Goal: Task Accomplishment & Management: Use online tool/utility

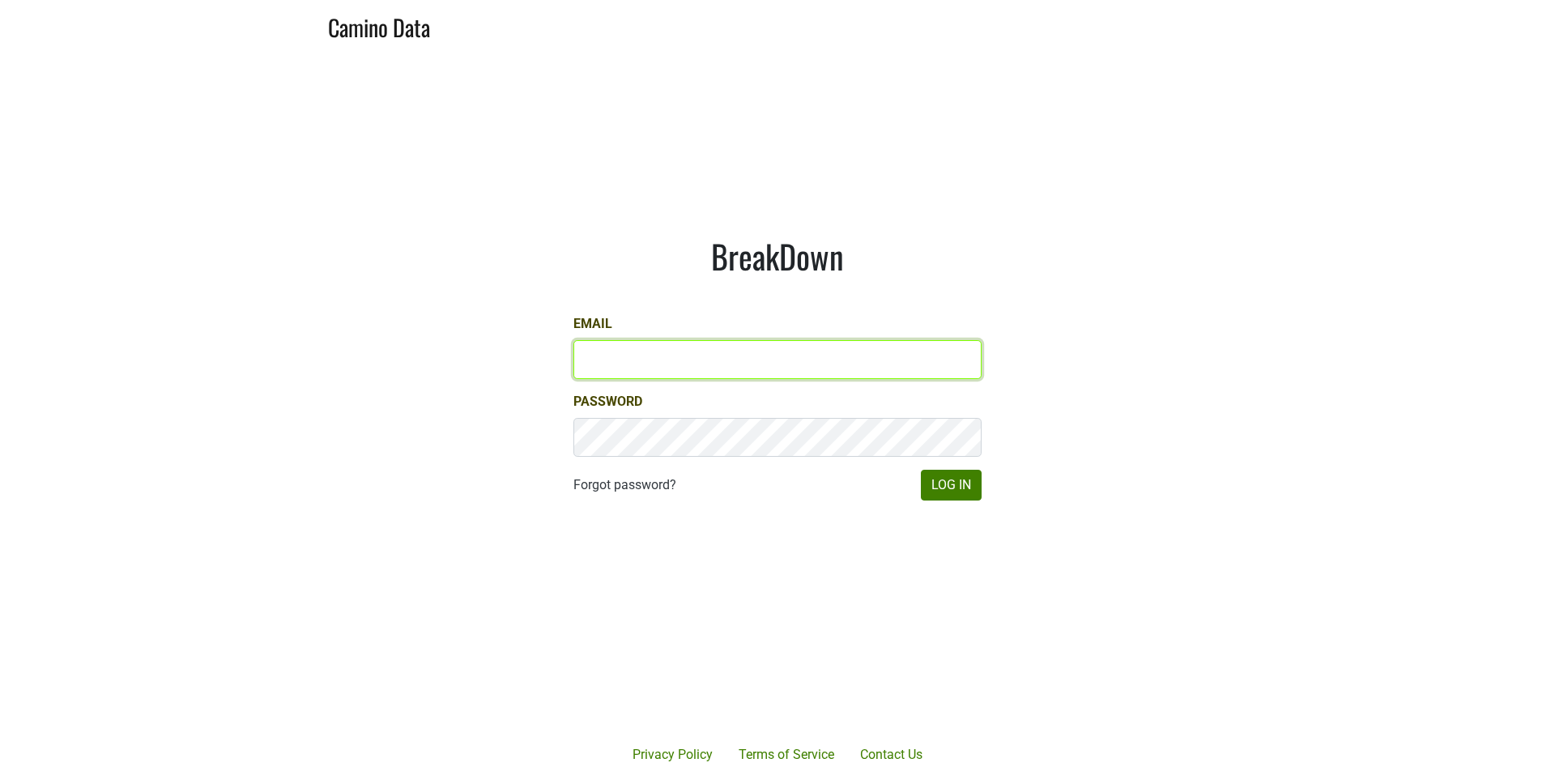
type input "jordan@kivelstadtcellars.com"
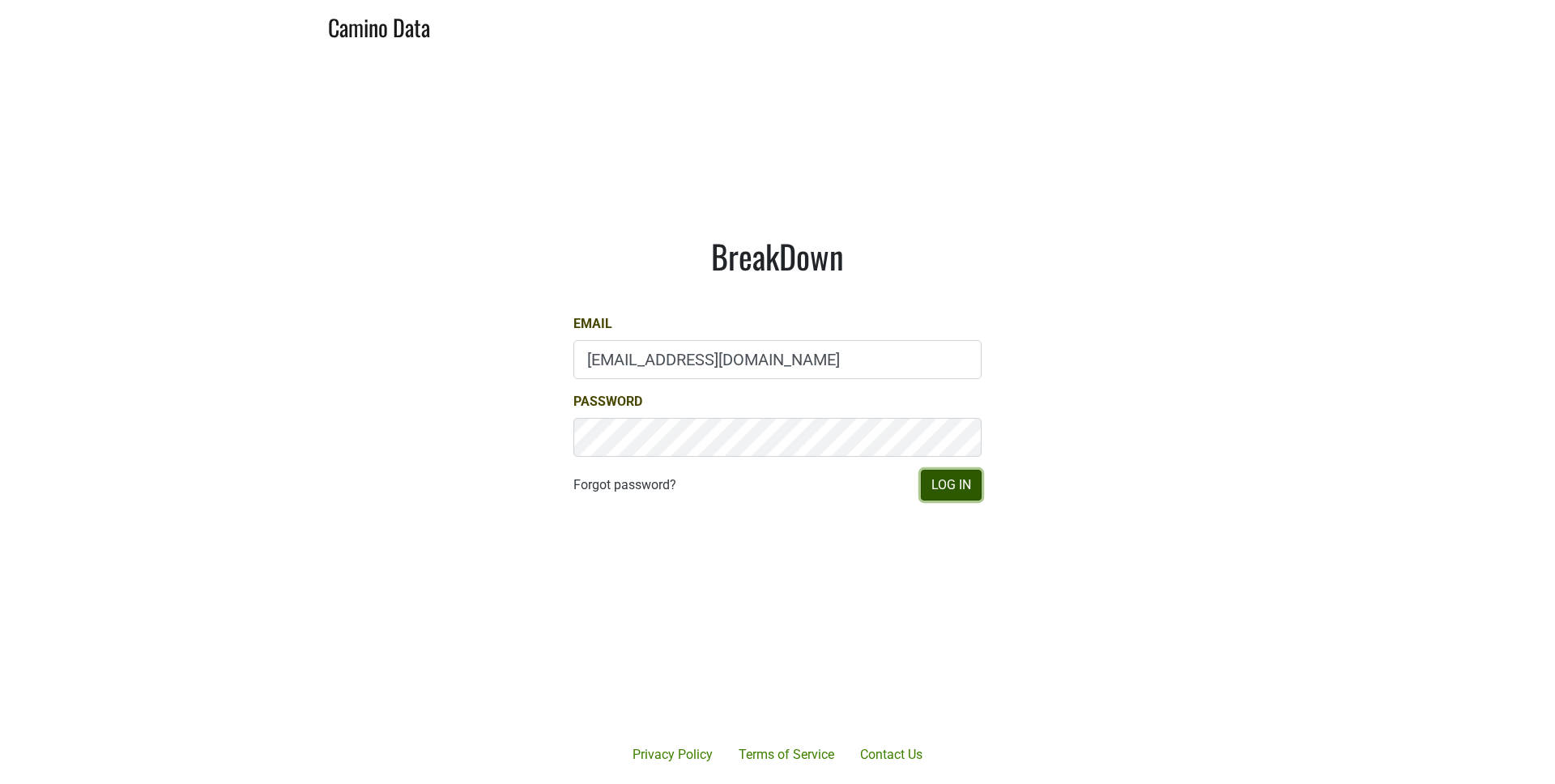
click at [950, 492] on button "Log In" at bounding box center [951, 485] width 61 height 31
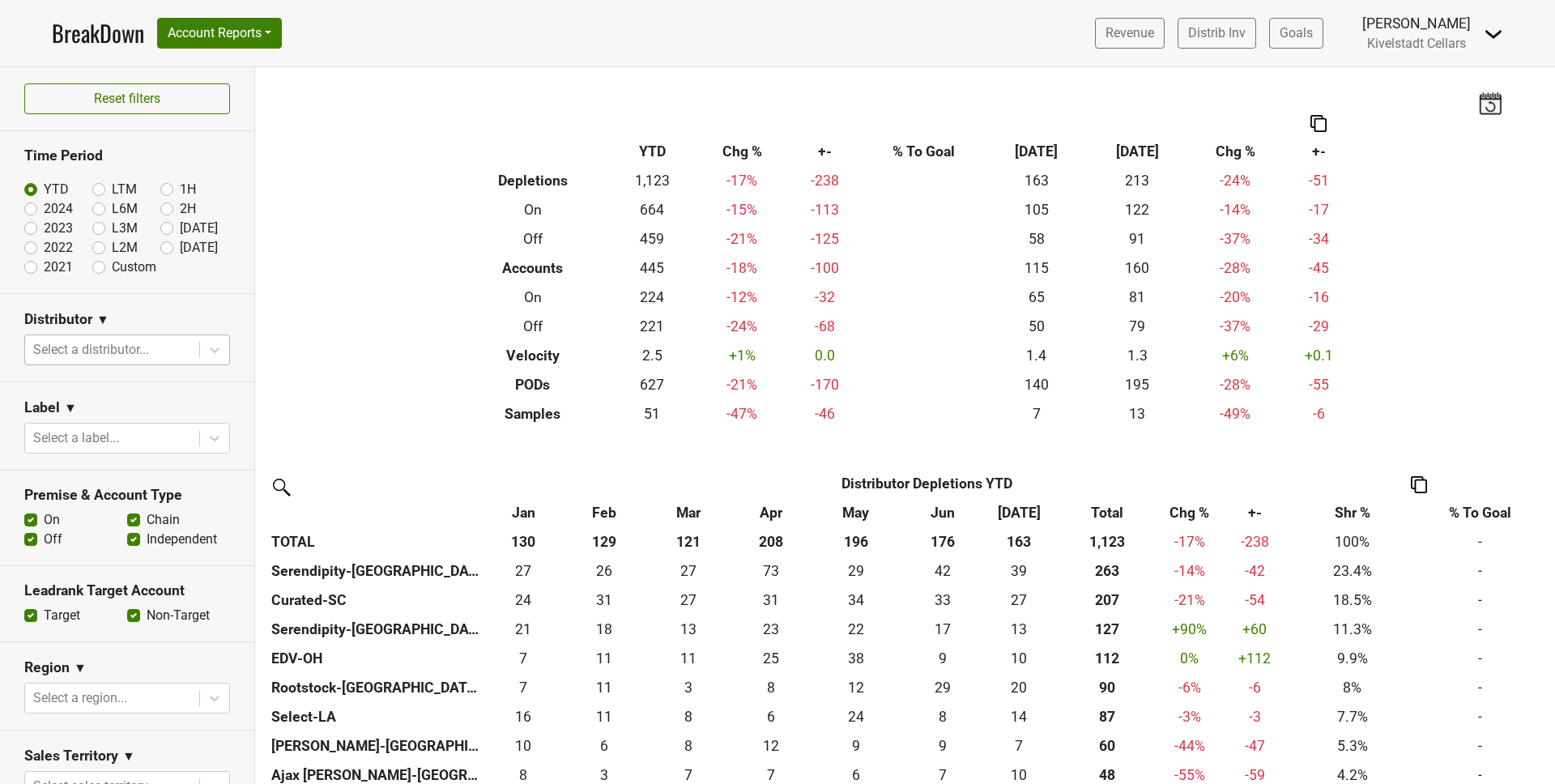
click at [120, 349] on div at bounding box center [112, 350] width 158 height 23
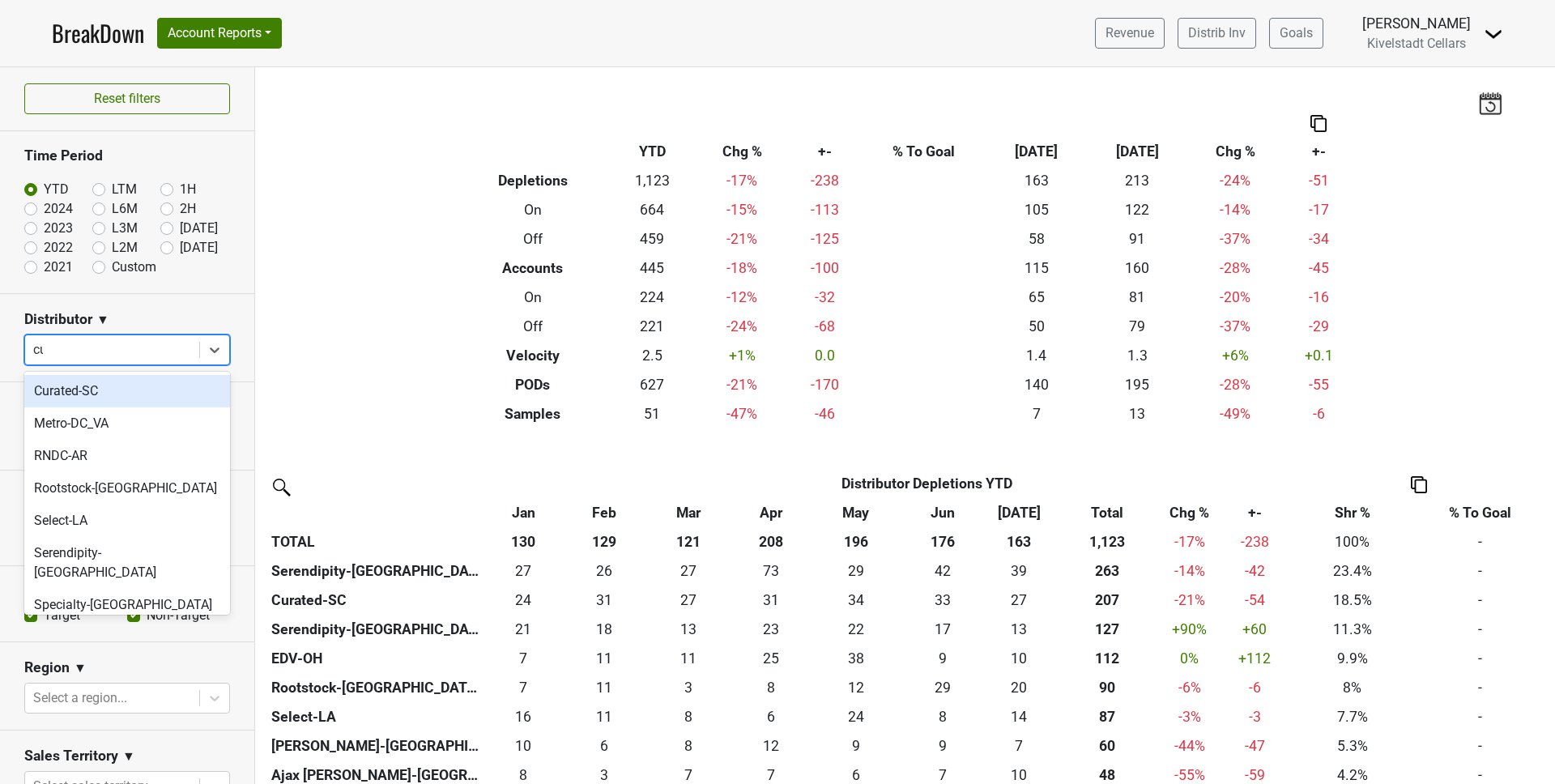
type input "cur"
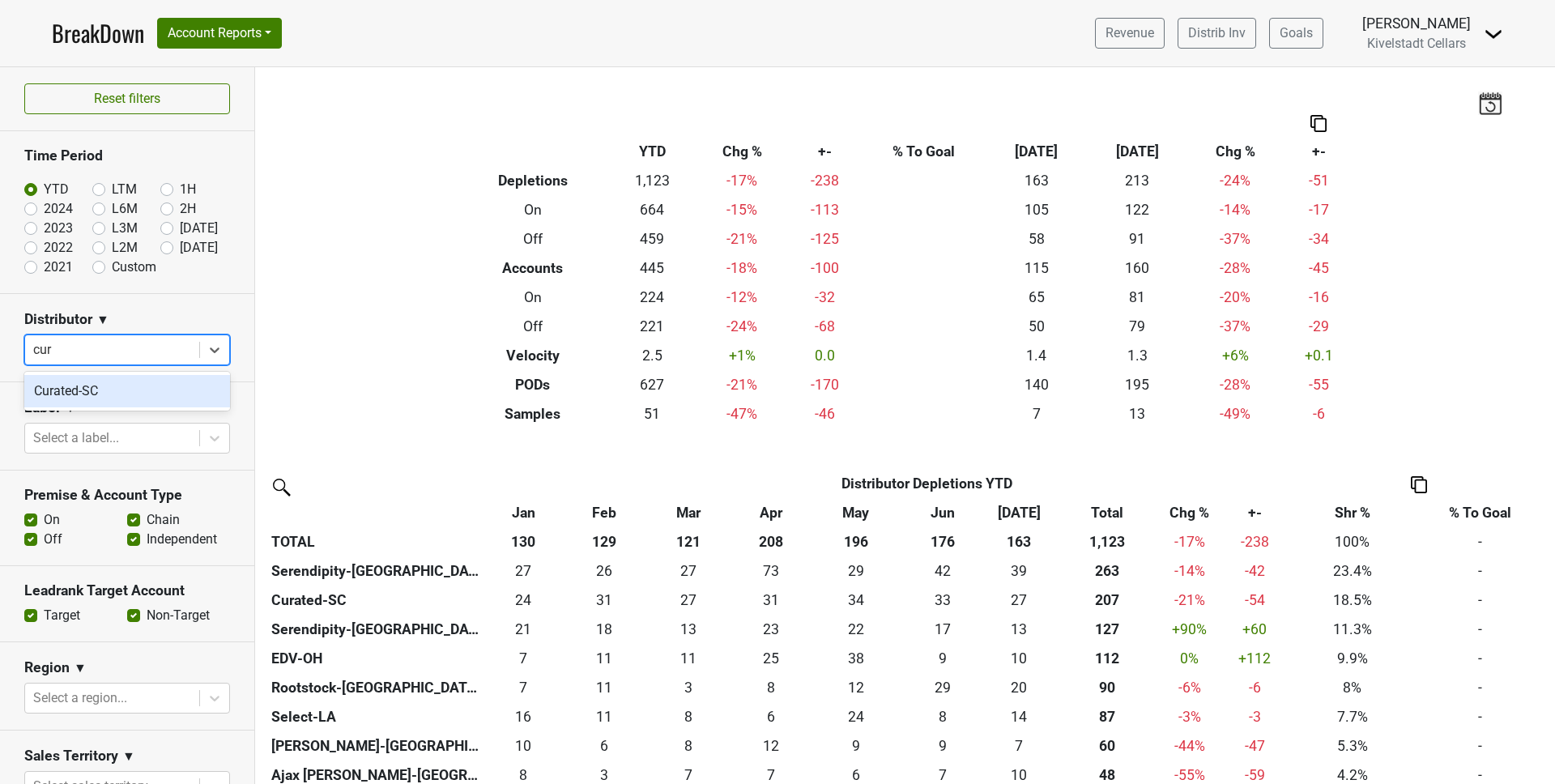
click at [132, 396] on div "Curated-SC" at bounding box center [127, 391] width 206 height 32
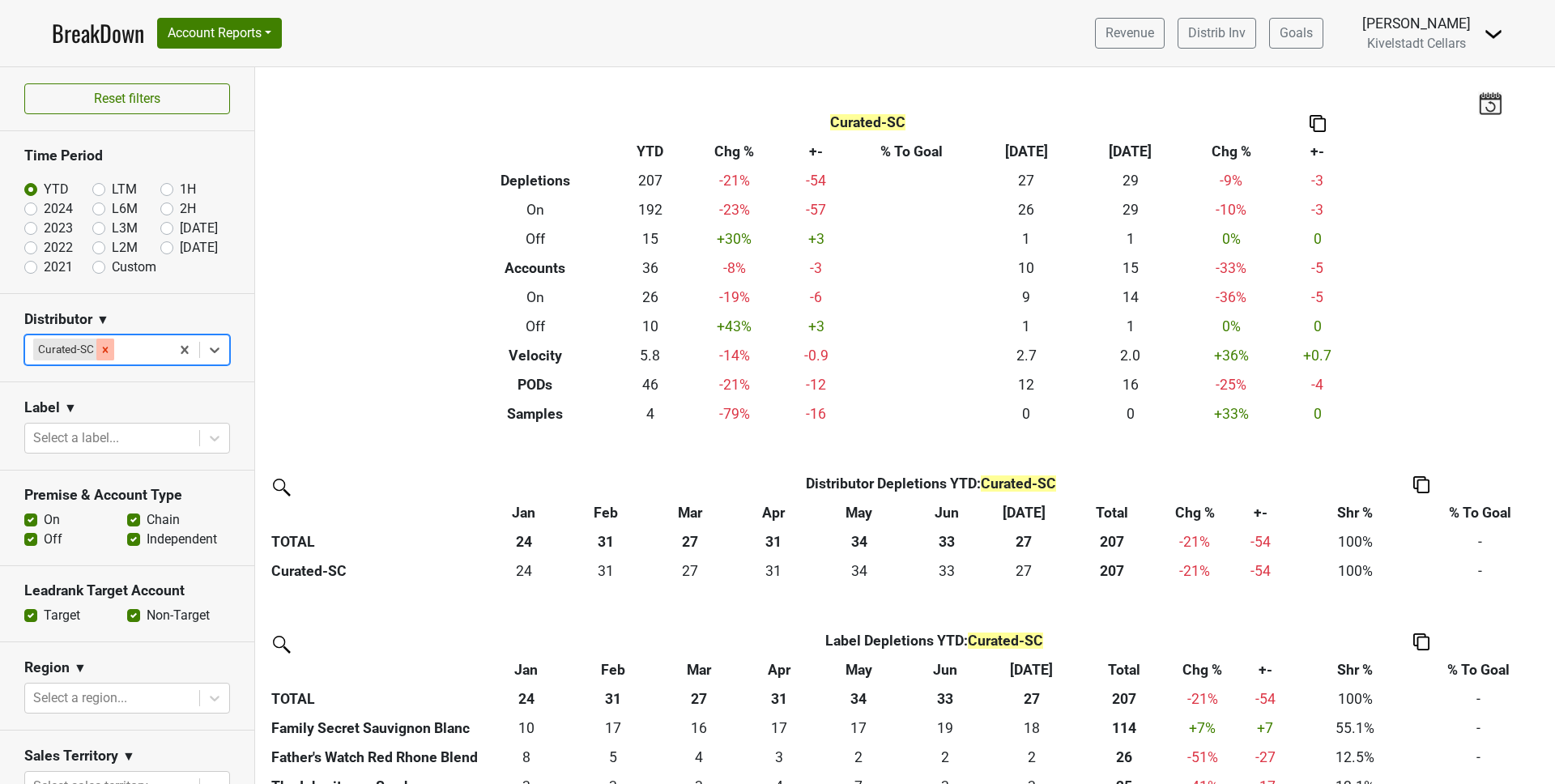
click at [102, 349] on icon "Remove Curated-SC" at bounding box center [106, 350] width 11 height 11
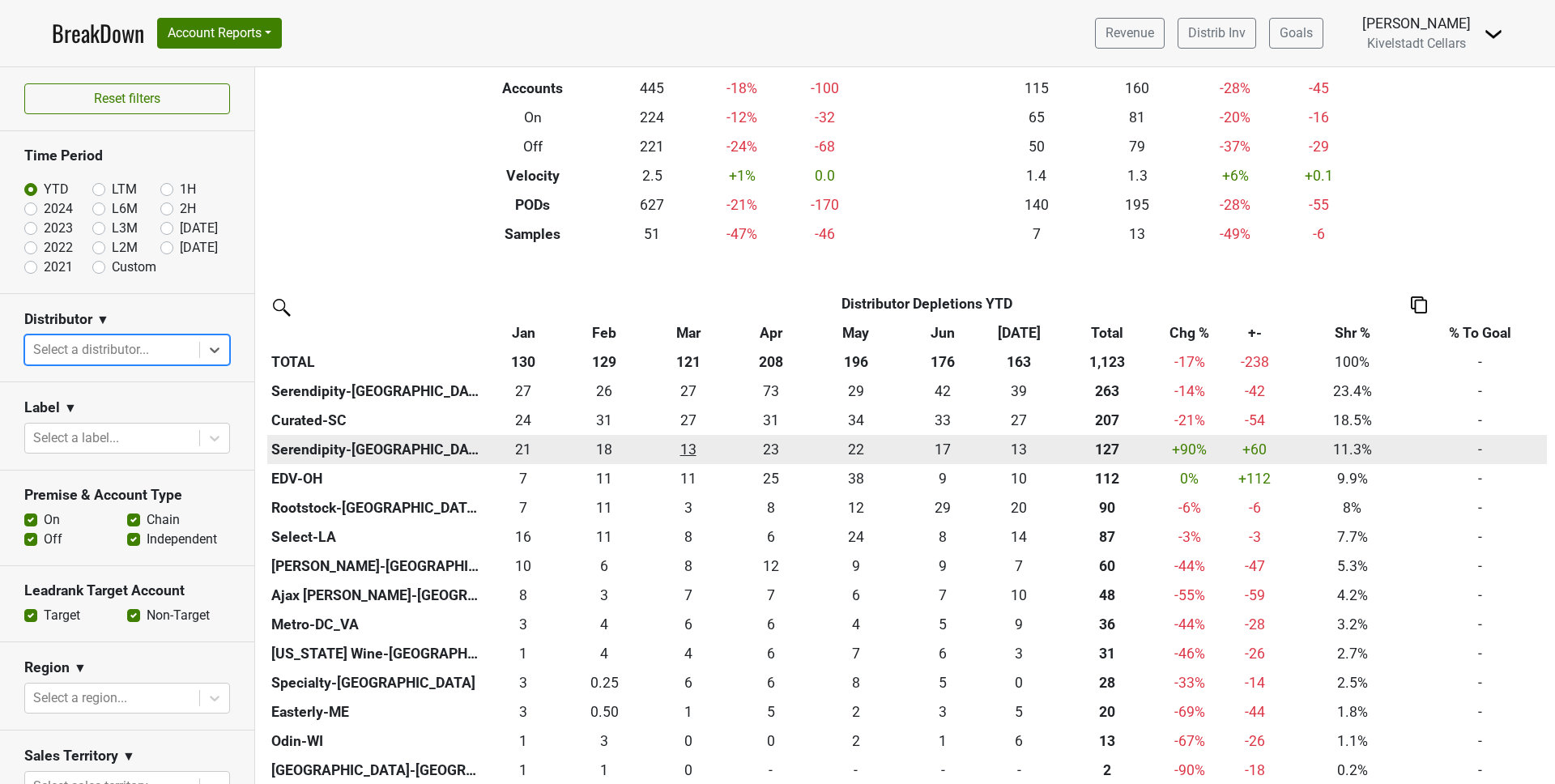
scroll to position [179, 0]
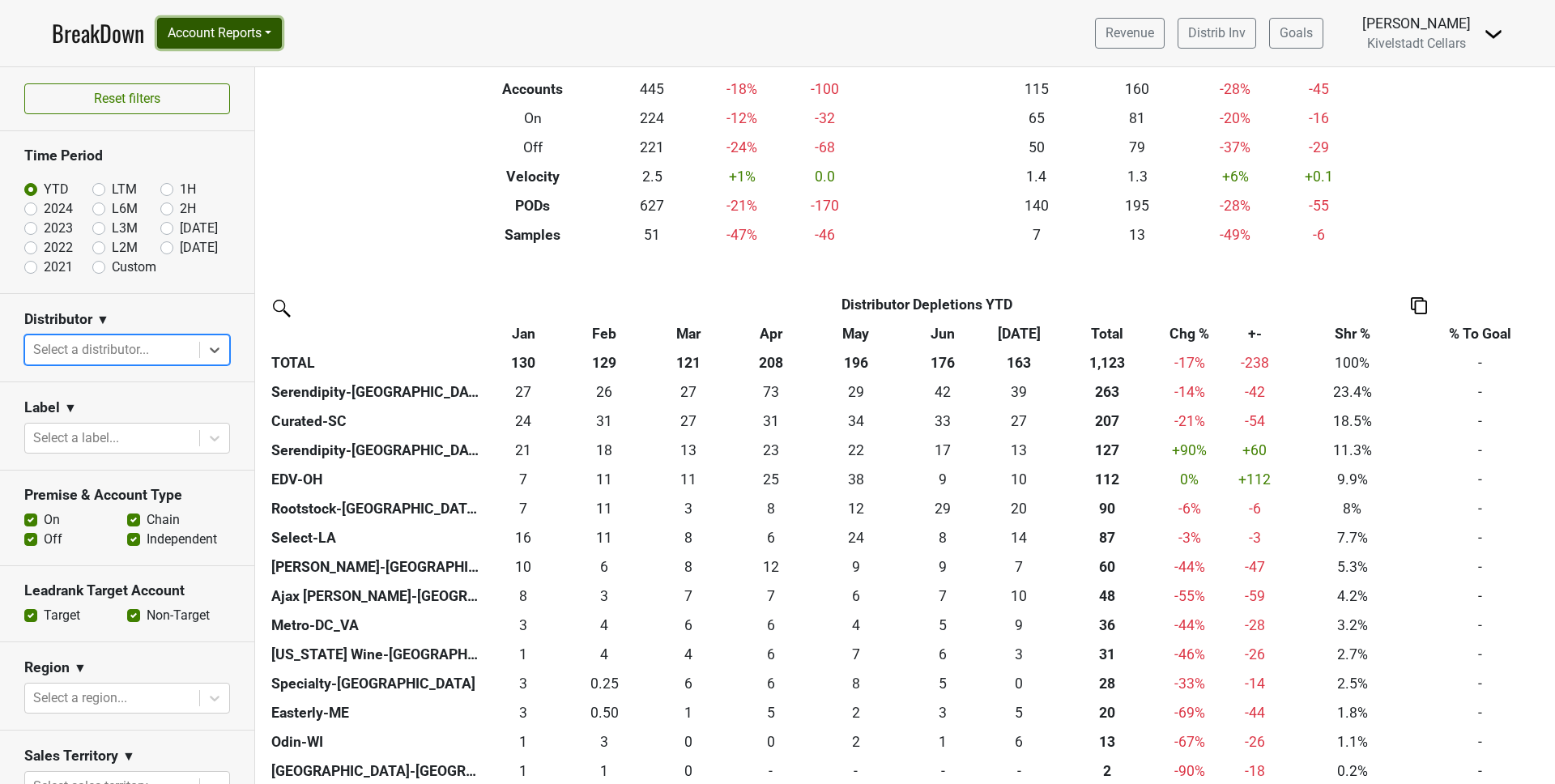
click at [225, 34] on button "Account Reports" at bounding box center [219, 33] width 124 height 31
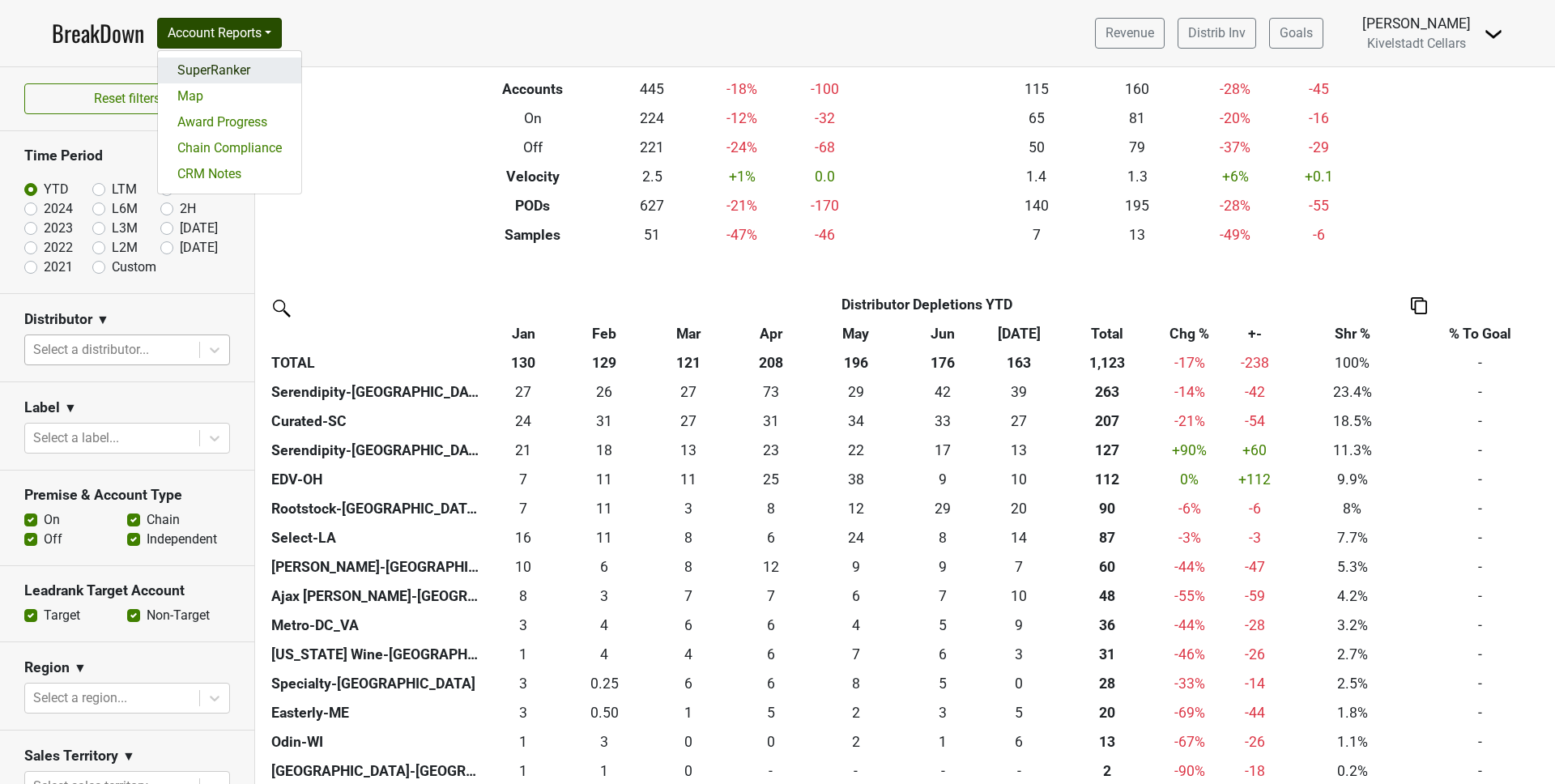
click at [234, 67] on link "SuperRanker" at bounding box center [229, 71] width 143 height 26
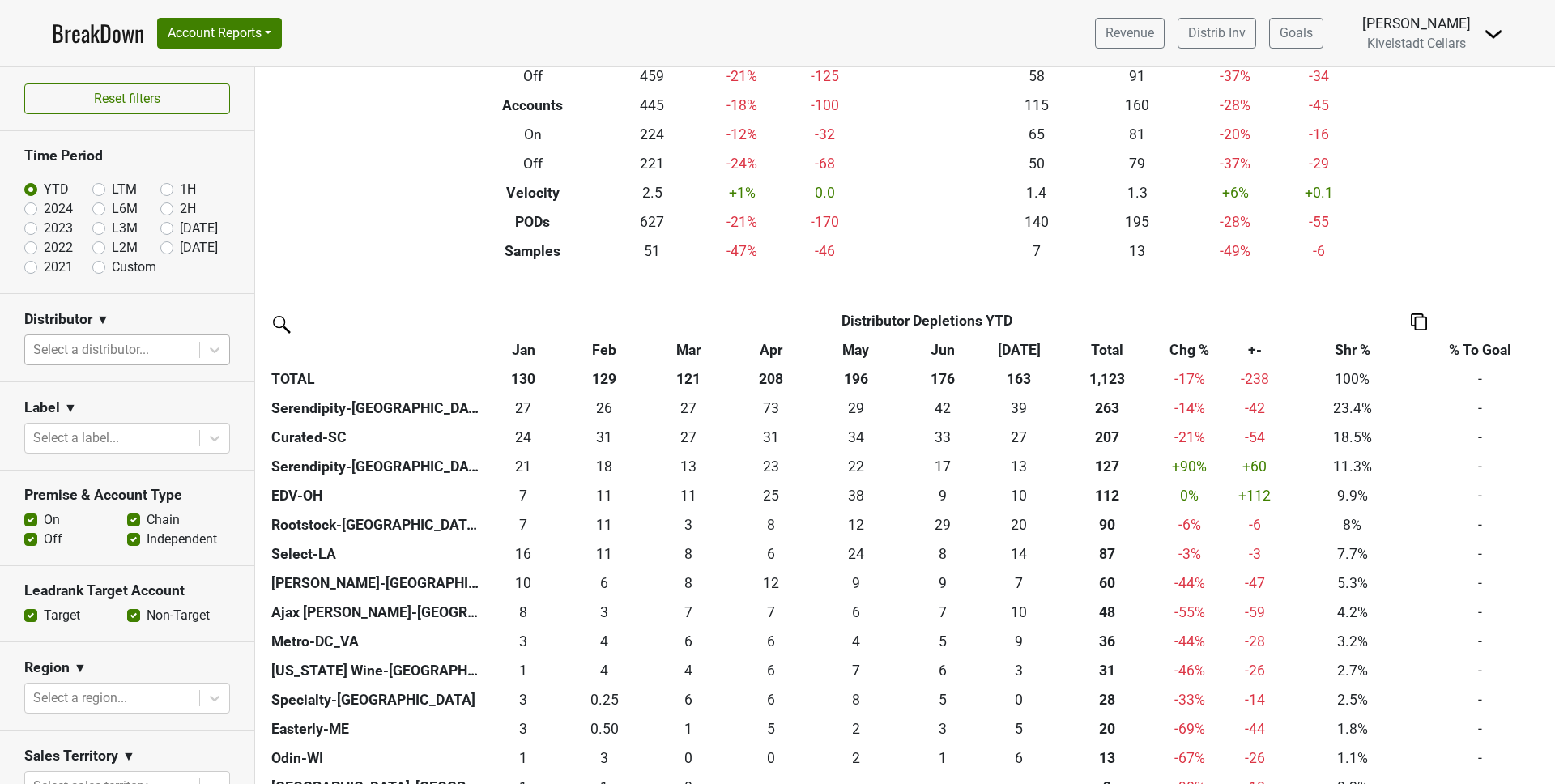
scroll to position [110, 0]
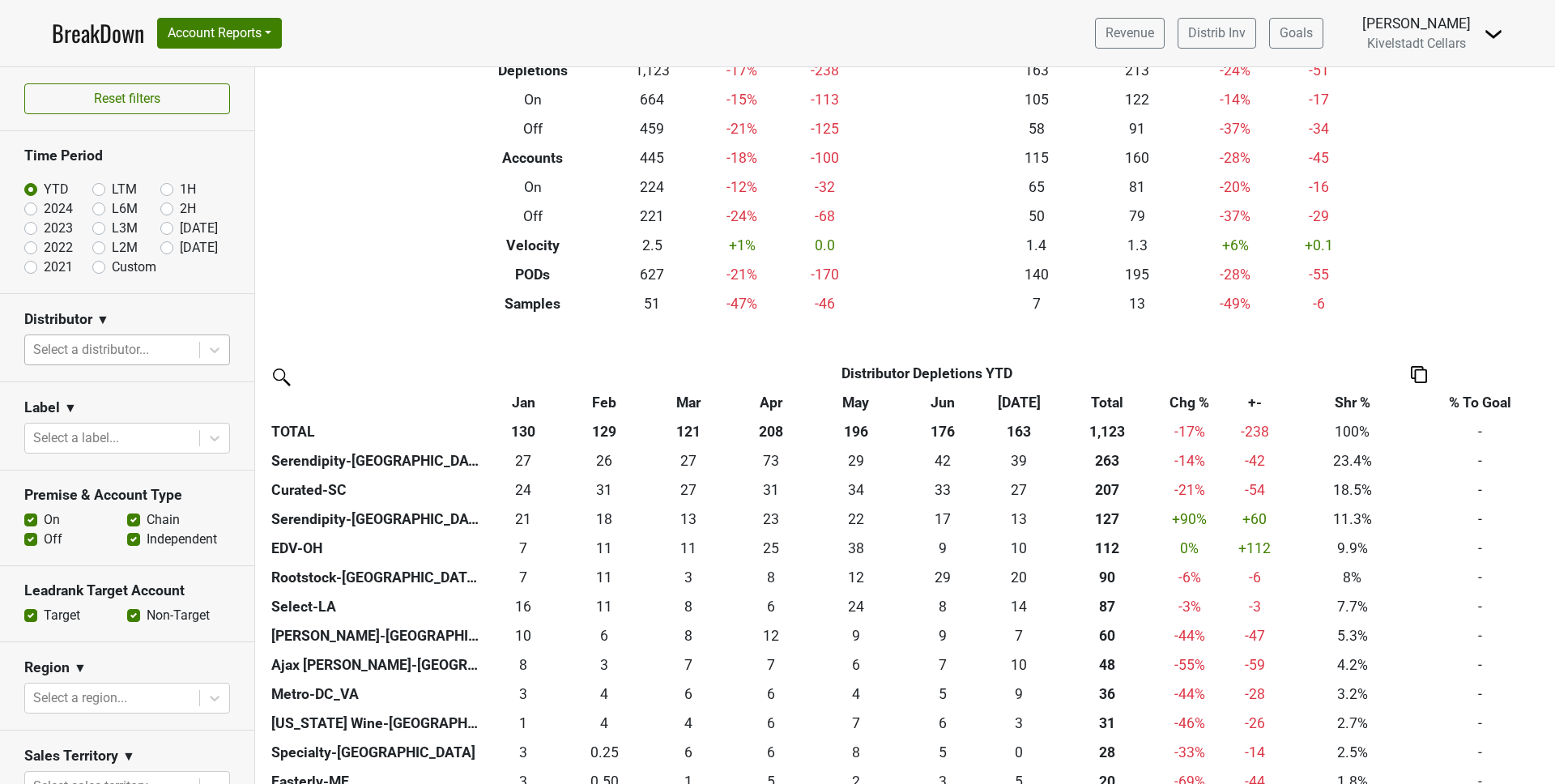
click at [141, 349] on div at bounding box center [112, 350] width 158 height 23
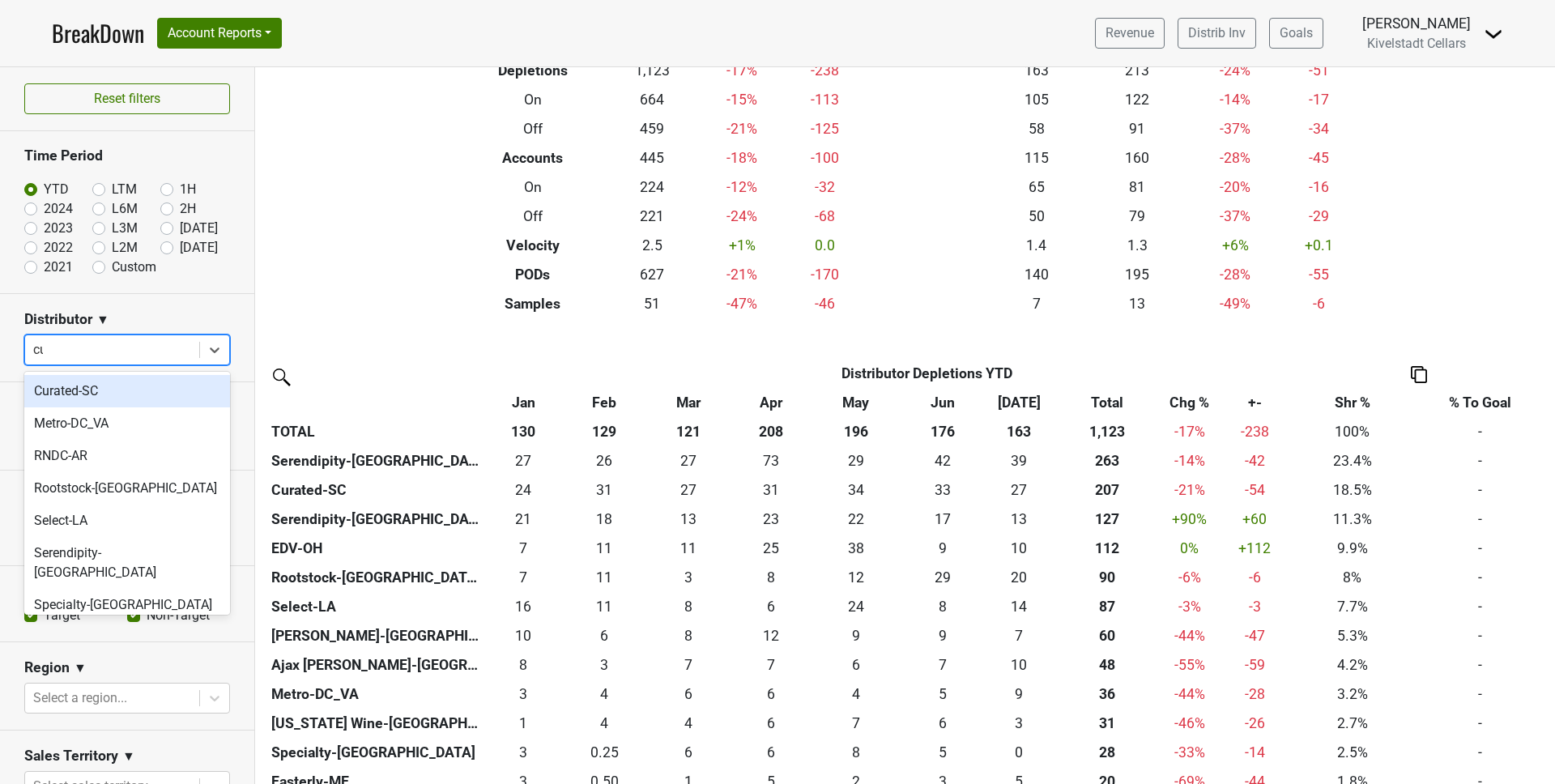
type input "cur"
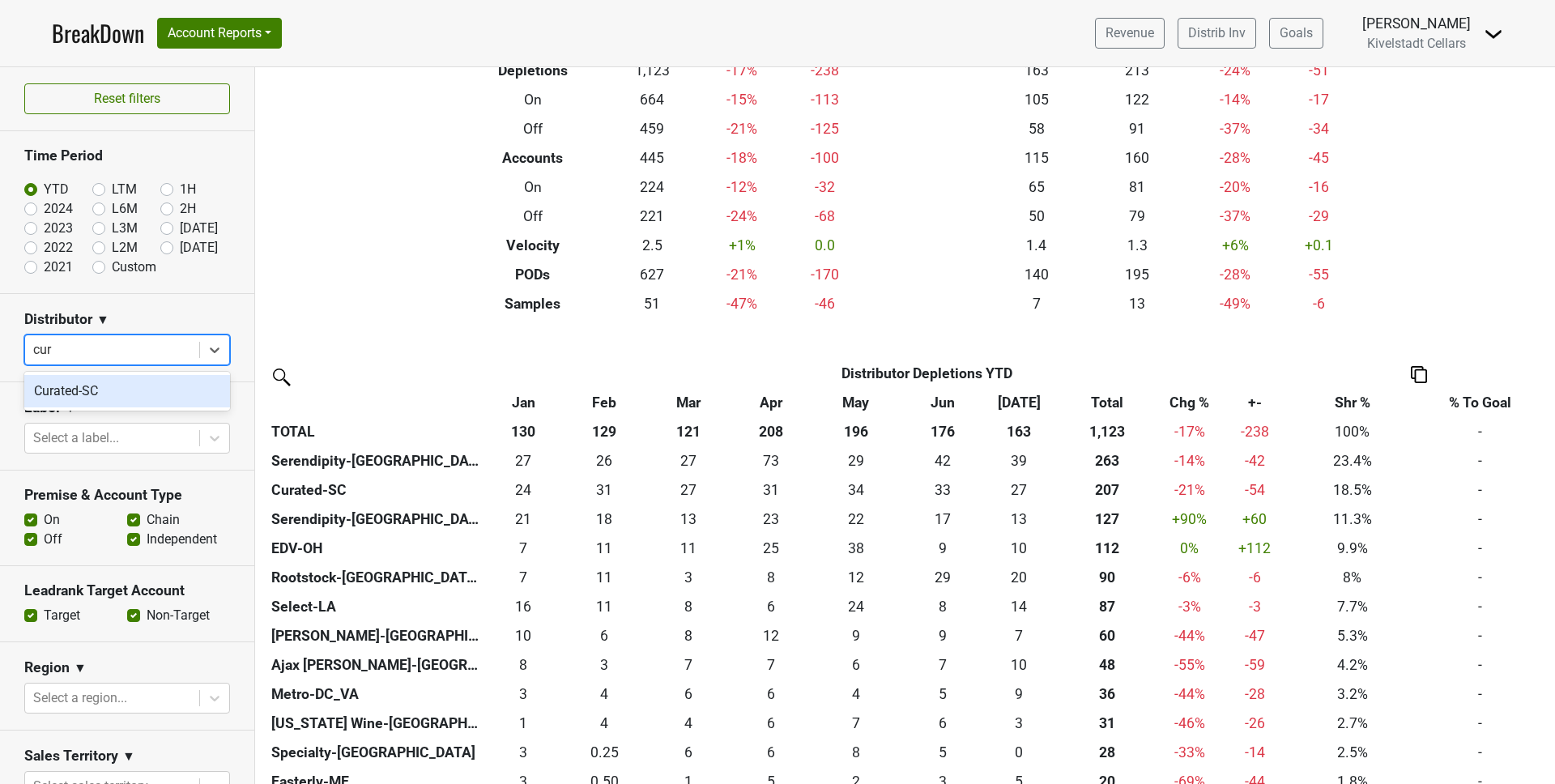
click at [110, 384] on div "Curated-SC" at bounding box center [127, 391] width 206 height 32
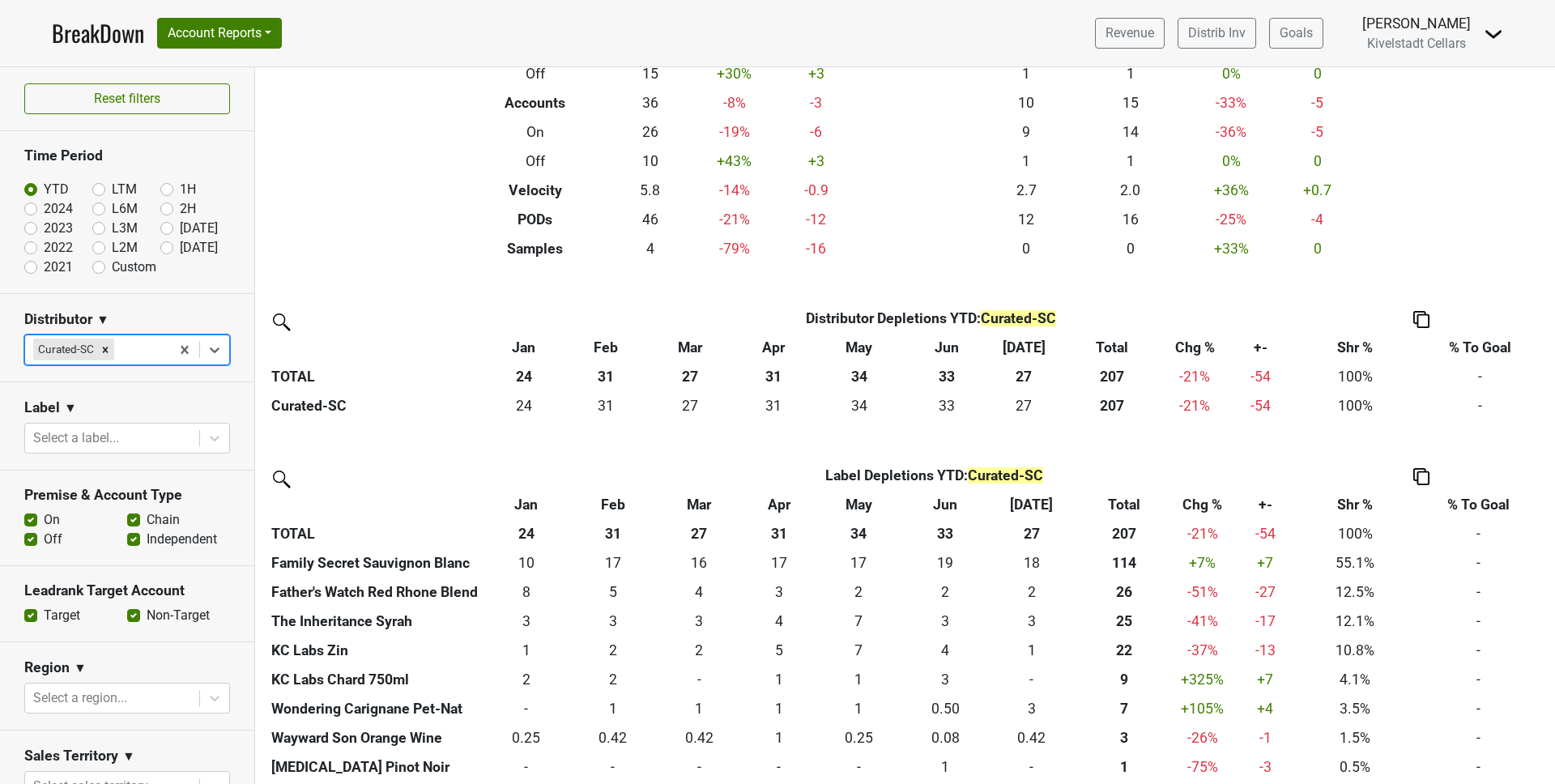
scroll to position [227, 0]
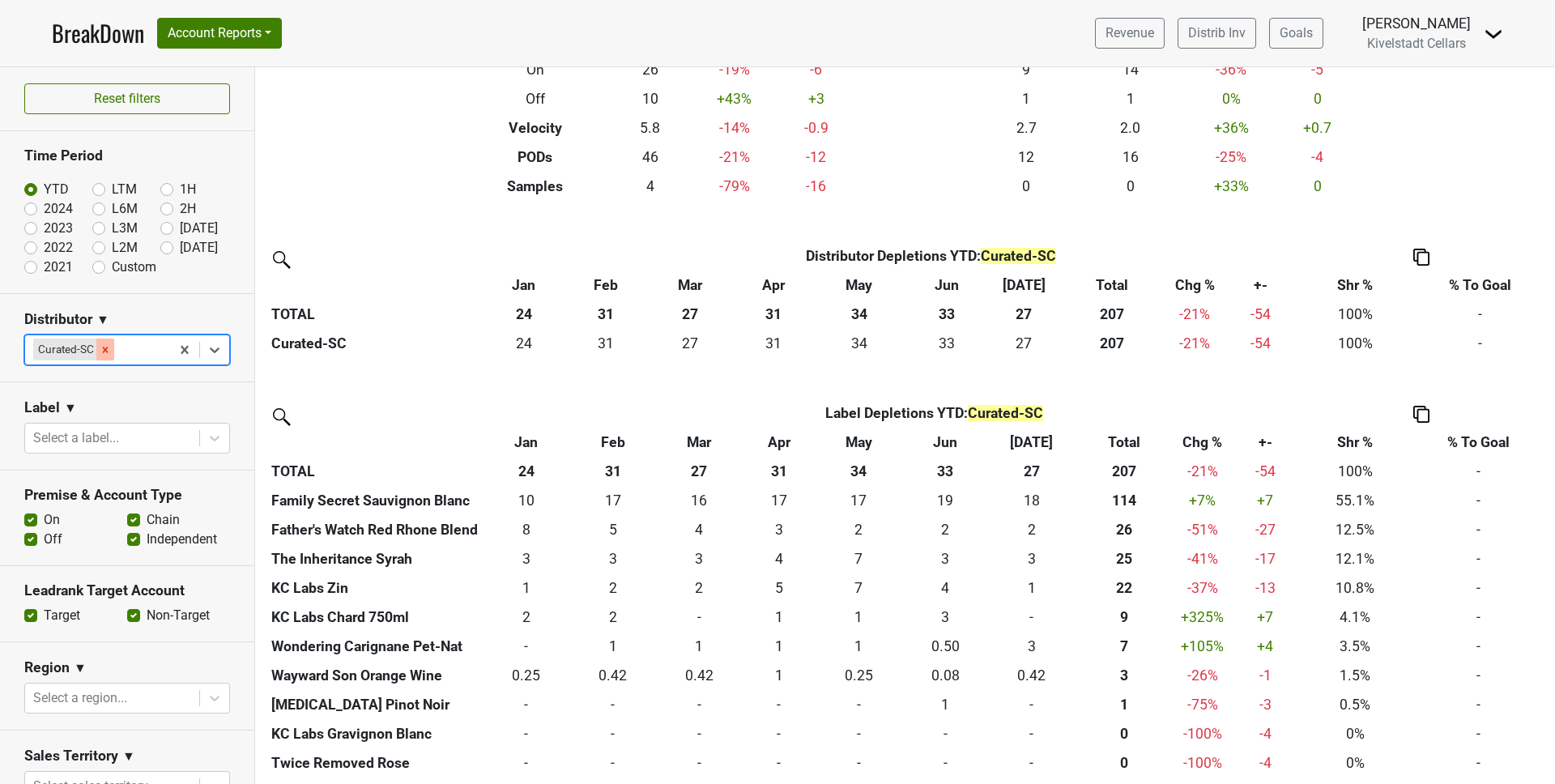
click at [105, 349] on icon "Remove Curated-SC" at bounding box center [106, 349] width 6 height 6
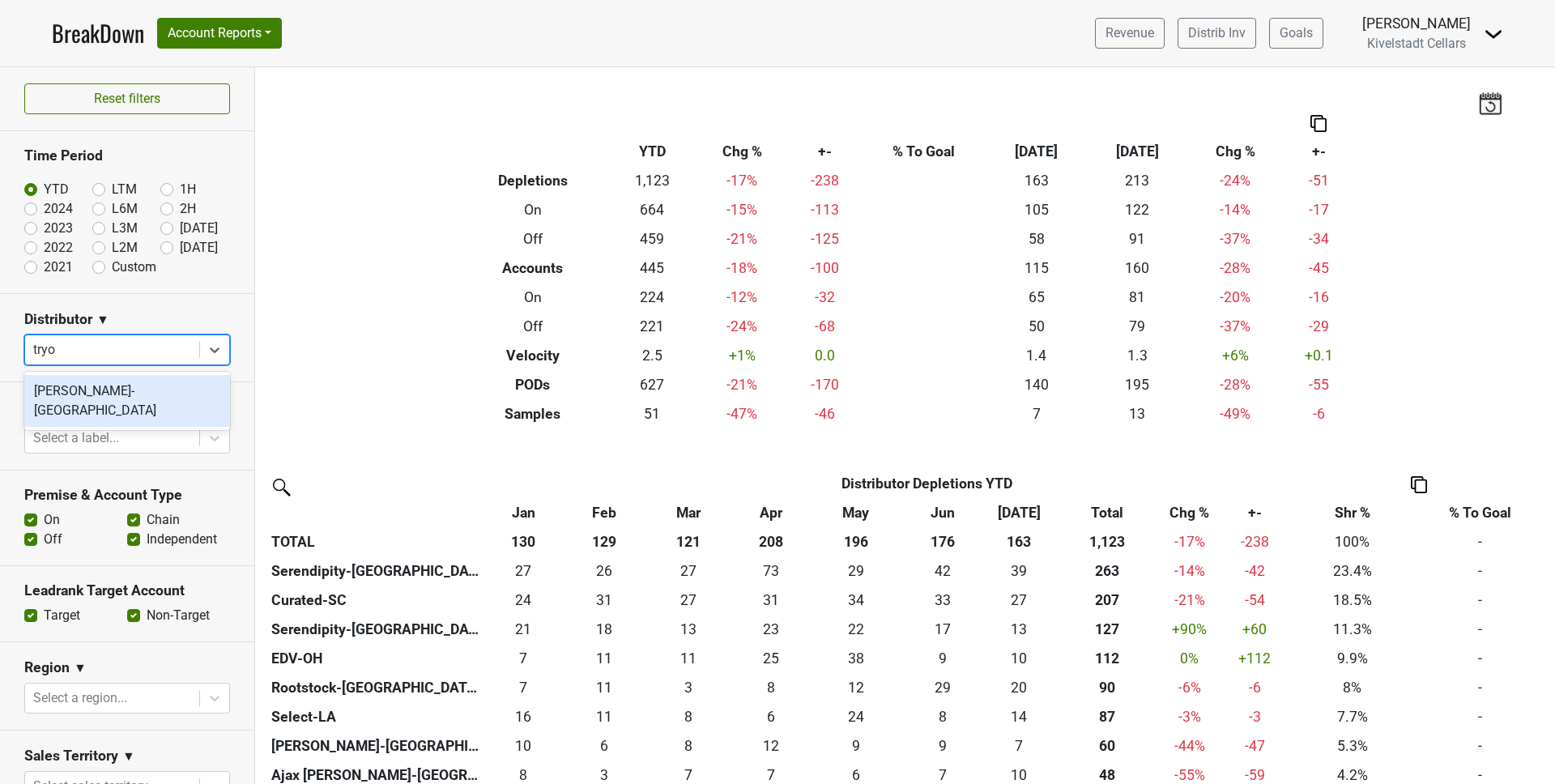
type input "tryon"
click at [119, 392] on div "[PERSON_NAME]-[GEOGRAPHIC_DATA]" at bounding box center [127, 401] width 206 height 52
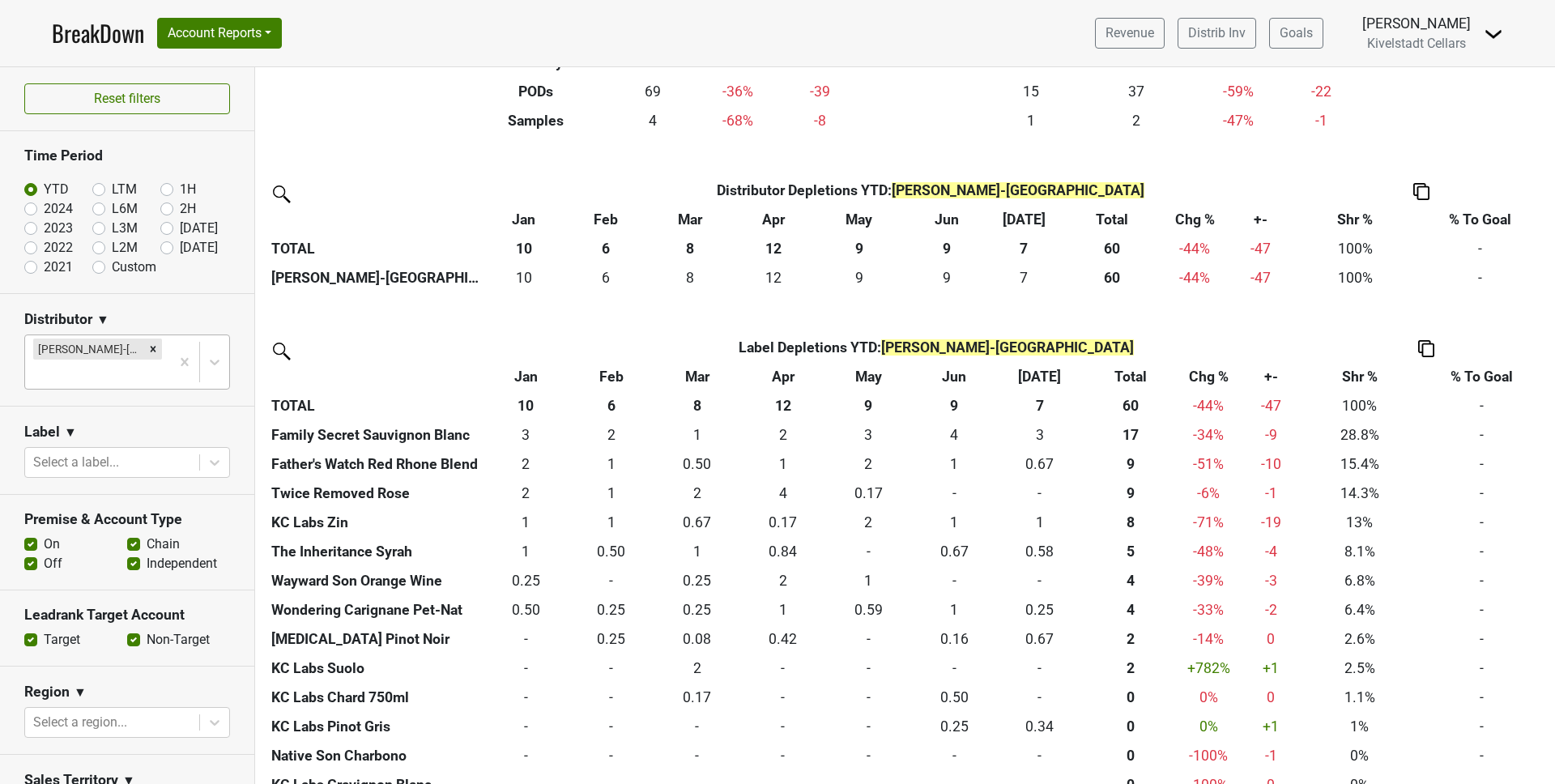
scroll to position [322, 0]
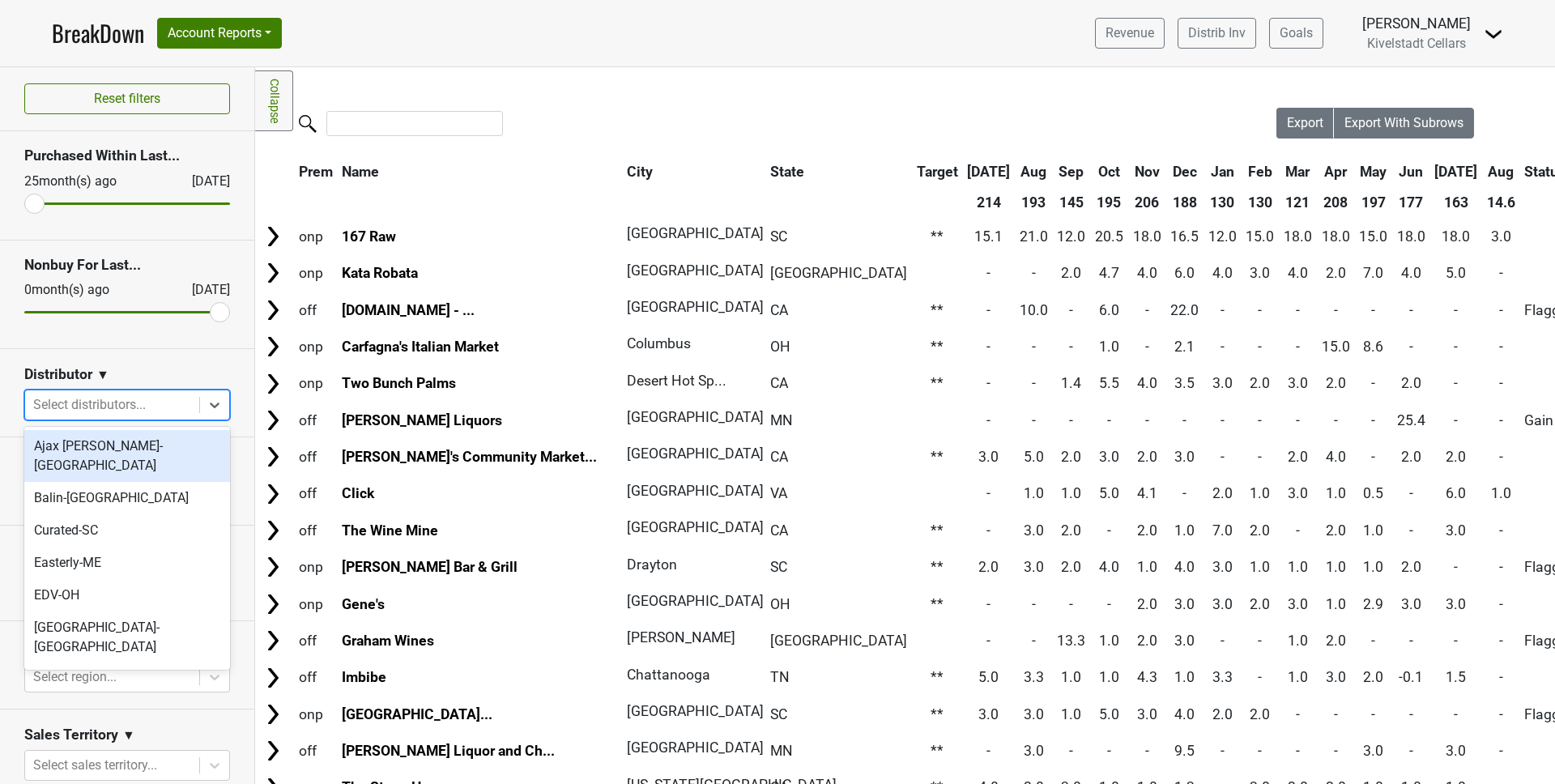
click at [114, 405] on div at bounding box center [112, 405] width 158 height 23
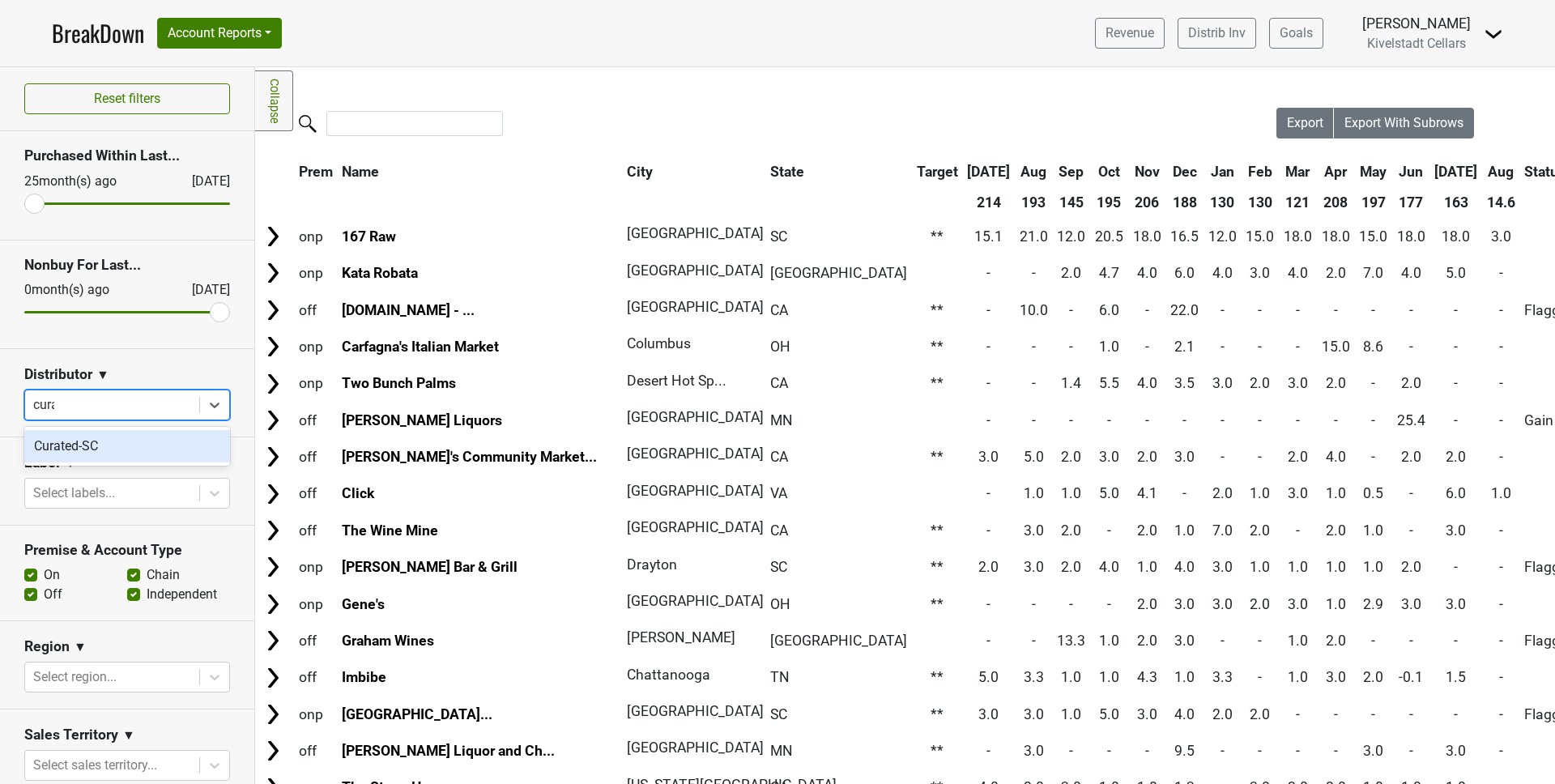
type input "curate"
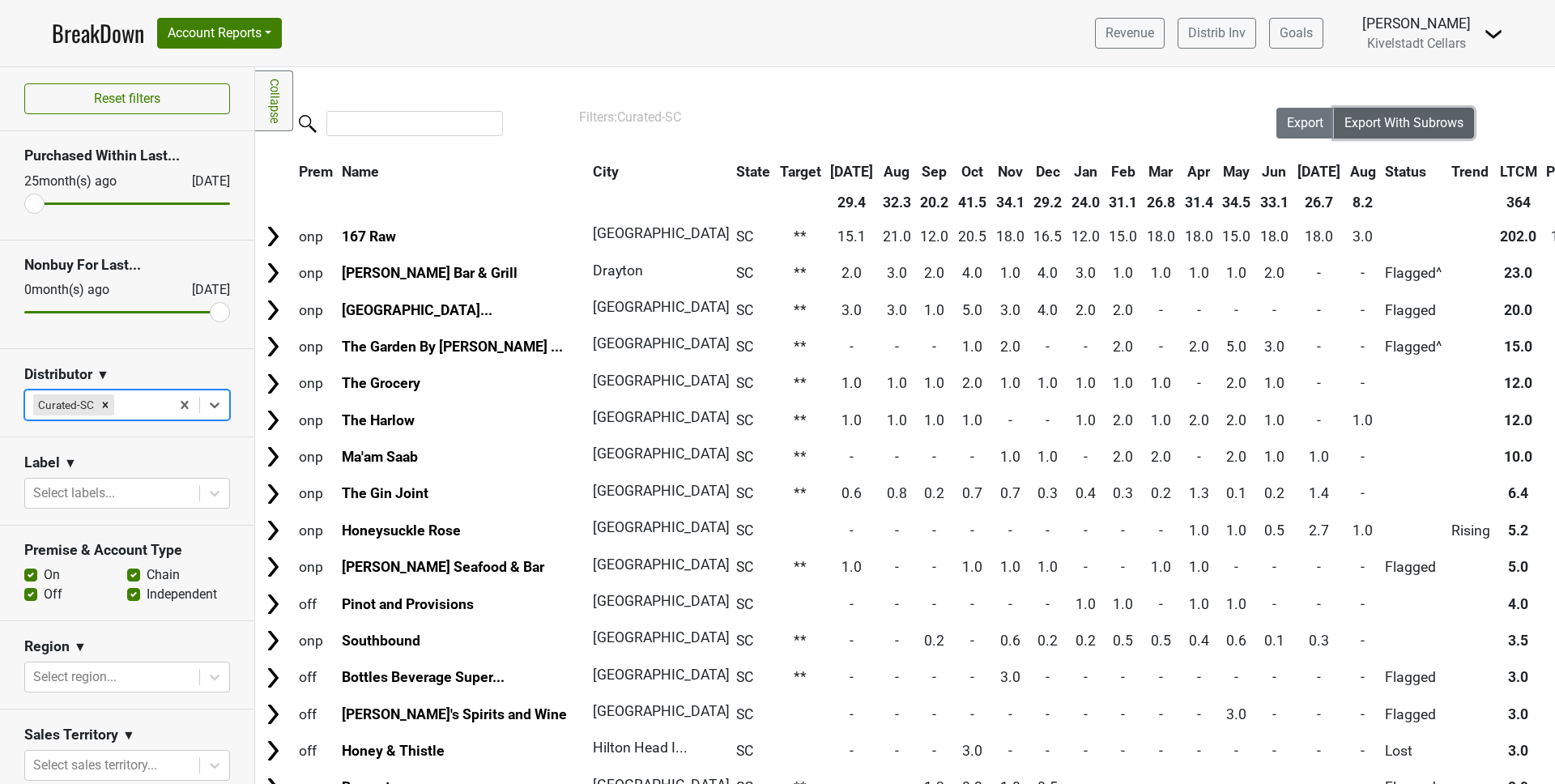
click at [1371, 126] on span "Export With Subrows" at bounding box center [1404, 123] width 119 height 15
click at [1301, 127] on span "Export" at bounding box center [1305, 123] width 37 height 15
